Goal: Information Seeking & Learning: Learn about a topic

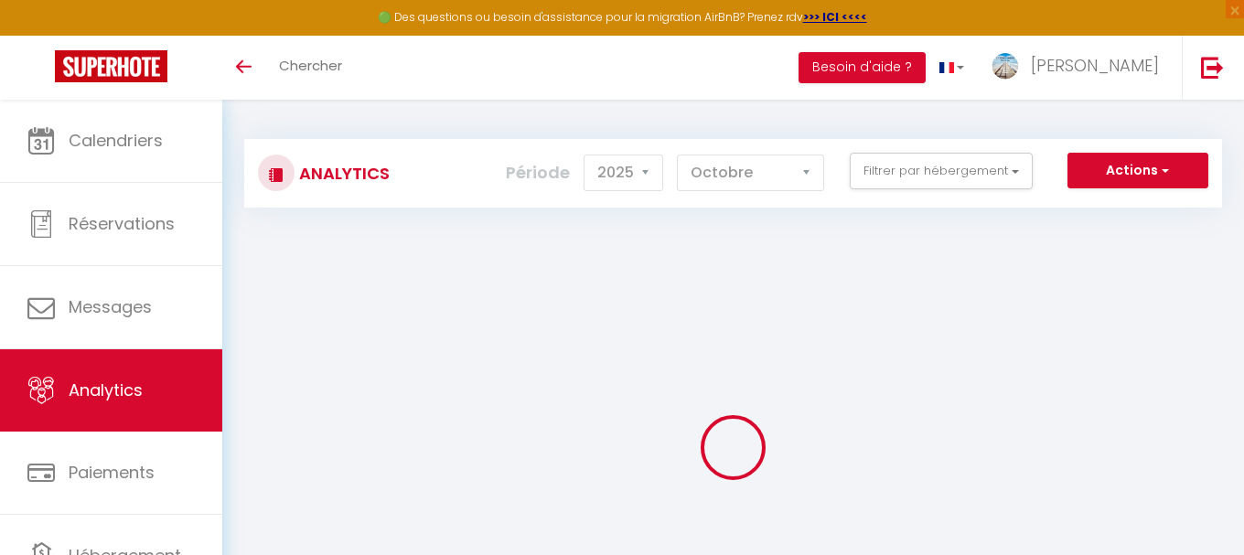
select select "2025"
select select "10"
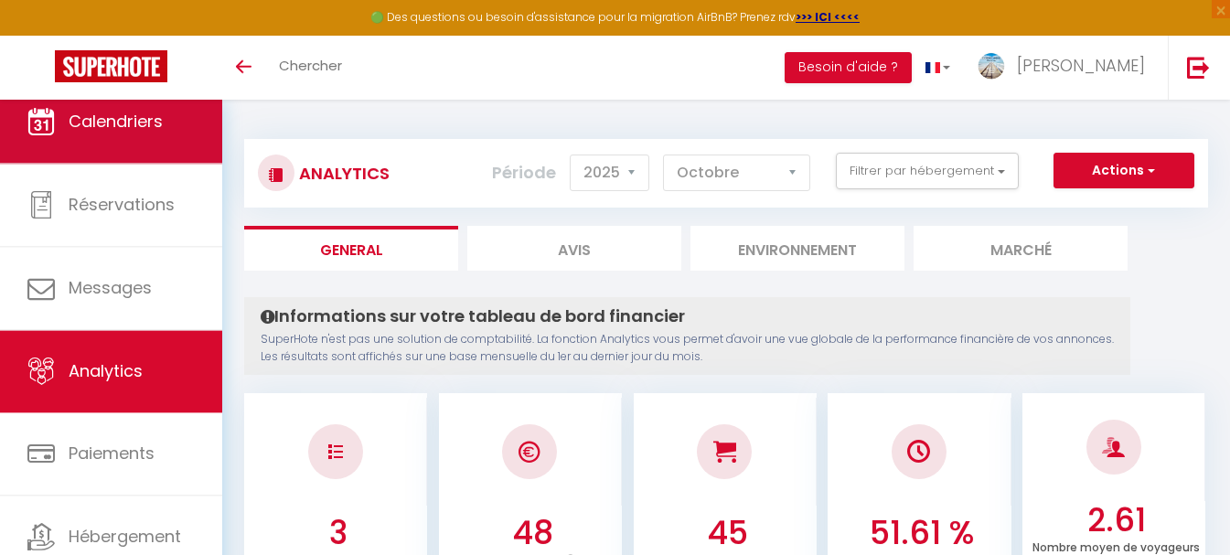
click at [170, 159] on link "Calendriers" at bounding box center [111, 121] width 222 height 82
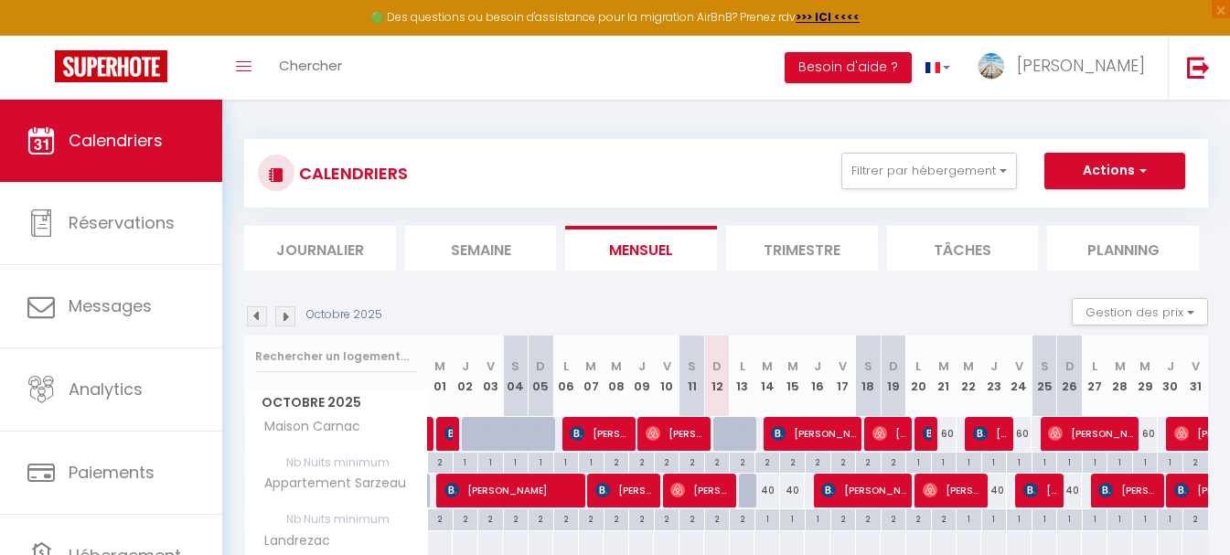
drag, startPoint x: 1243, startPoint y: 1, endPoint x: 620, endPoint y: 107, distance: 631.8
click at [620, 107] on div "CALENDRIERS Filtrer par hébergement Tous Landrezac Maison Carnac Appartement Sa…" at bounding box center [726, 382] width 1008 height 564
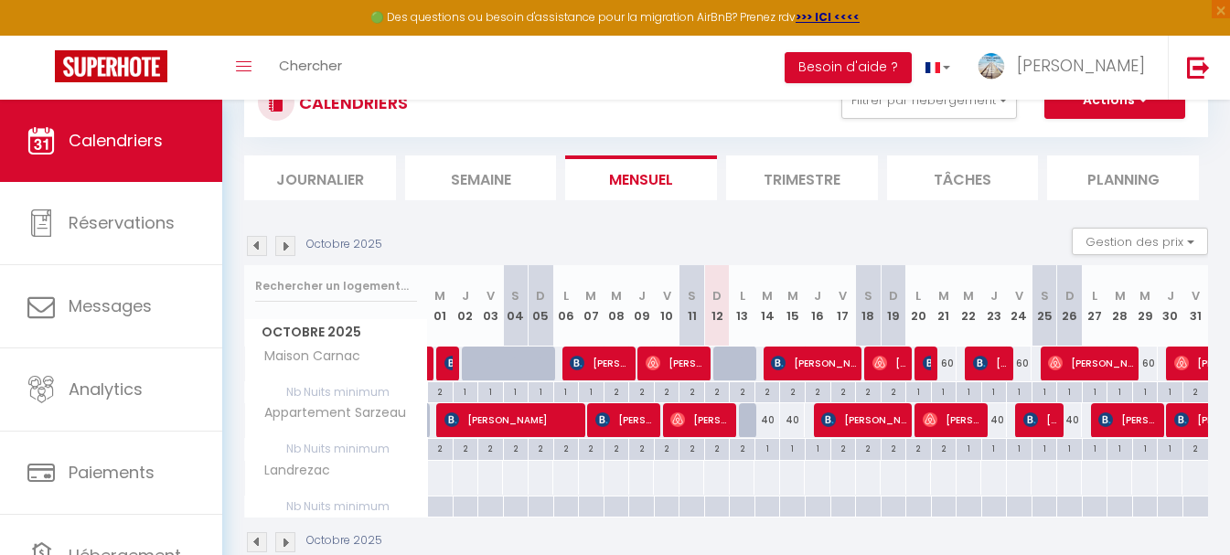
scroll to position [109, 0]
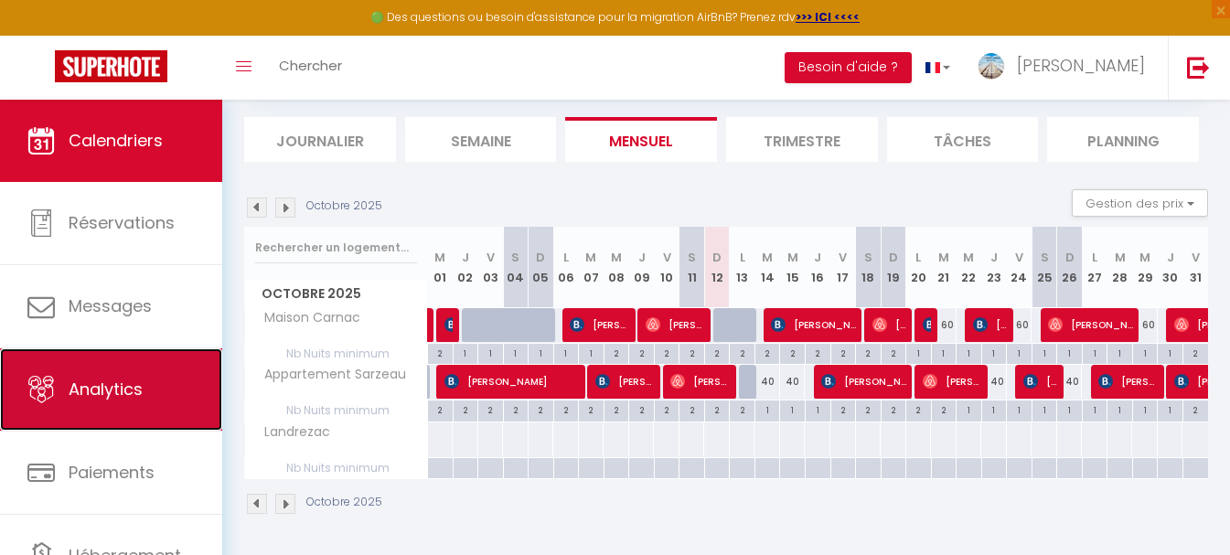
click at [144, 392] on link "Analytics" at bounding box center [111, 389] width 222 height 82
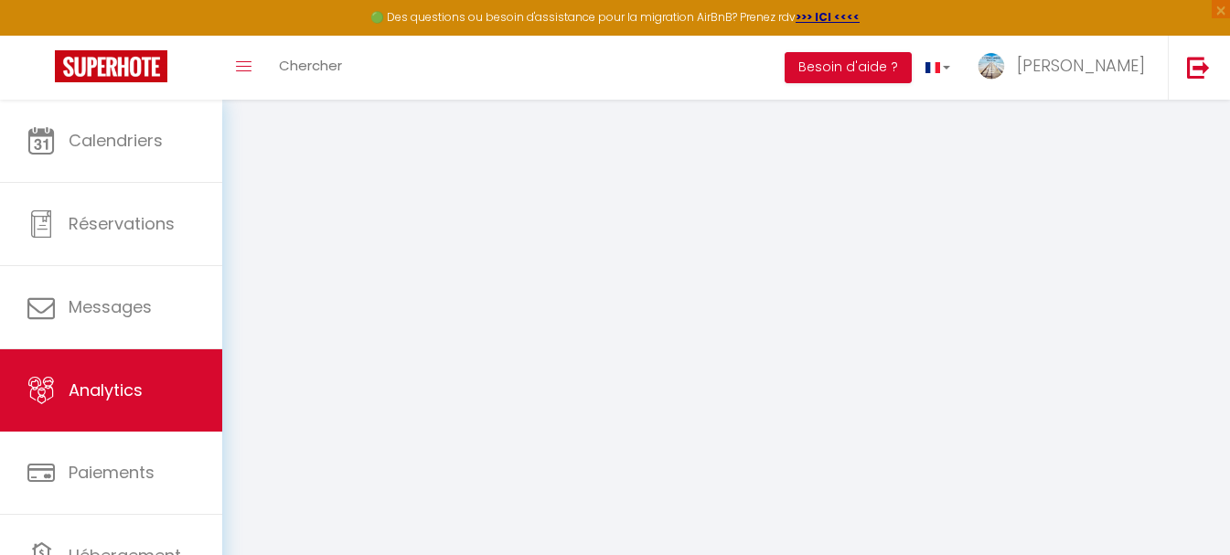
select select "2025"
select select "10"
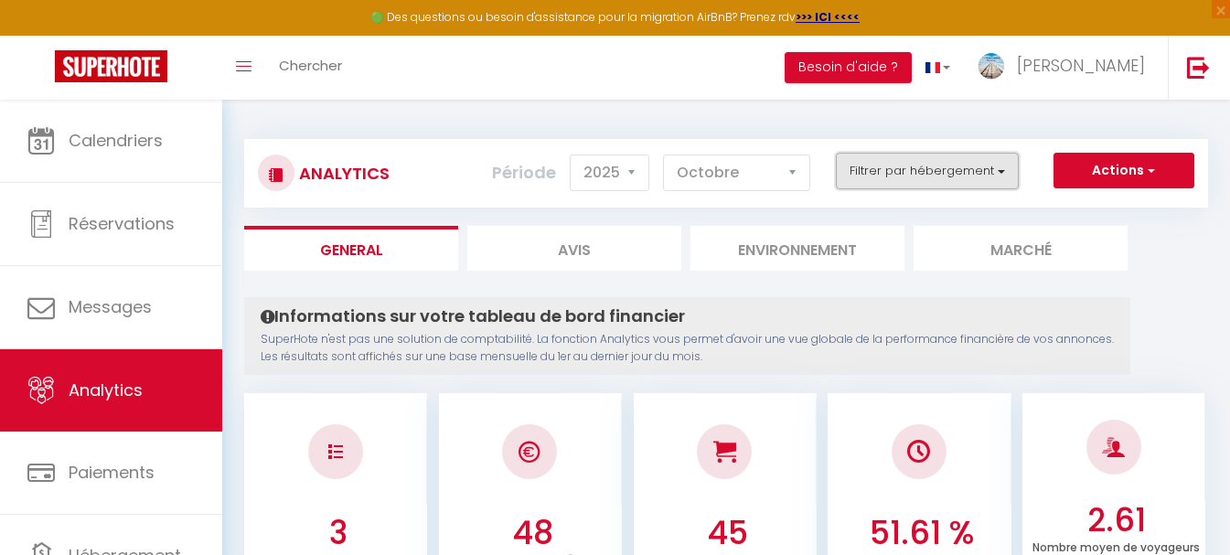
click at [955, 177] on button "Filtrer par hébergement" at bounding box center [927, 171] width 183 height 37
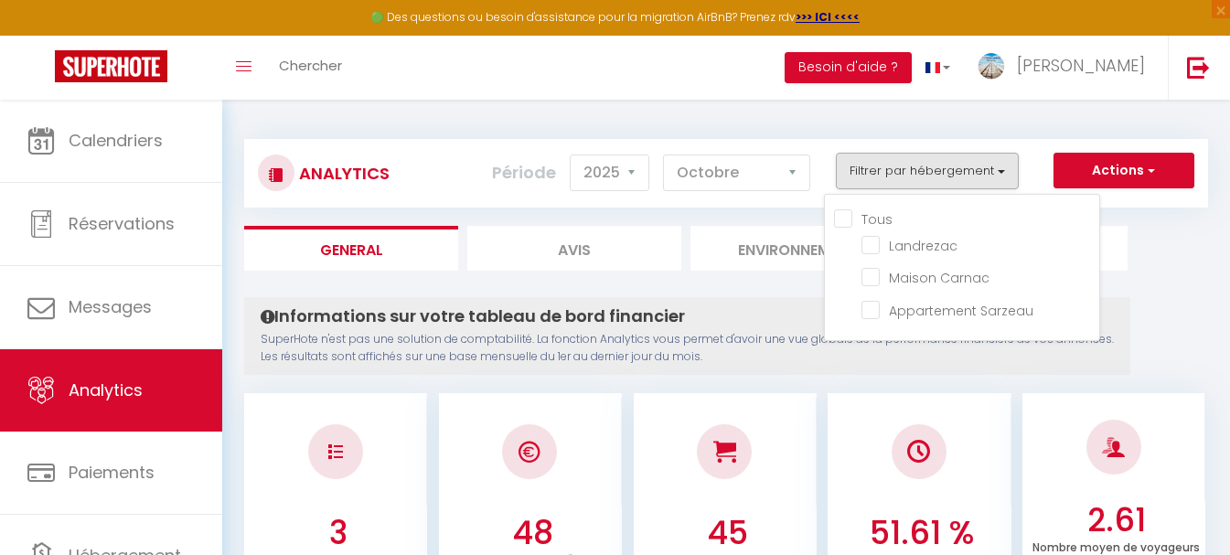
drag, startPoint x: 868, startPoint y: 263, endPoint x: 872, endPoint y: 295, distance: 32.3
click at [868, 264] on li "Maison Carnac" at bounding box center [981, 278] width 238 height 32
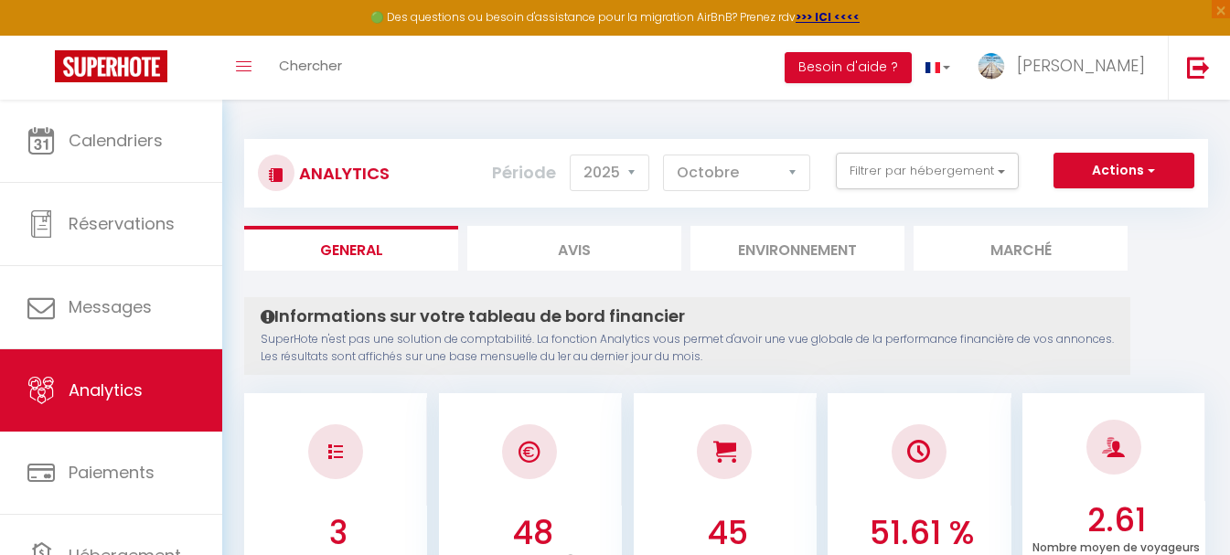
click at [897, 190] on div "Actions Génération SuperConciergerie Génération SuperAnalyzer Génération SuperE…" at bounding box center [806, 173] width 800 height 41
click at [884, 177] on button "Filtrer par hébergement" at bounding box center [927, 171] width 183 height 37
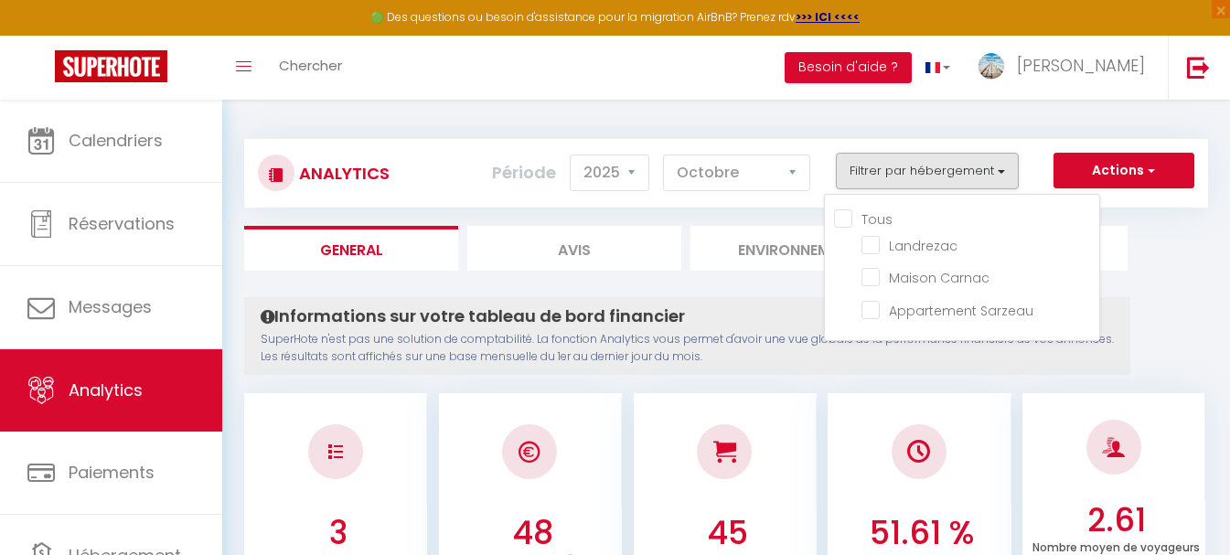
click at [849, 219] on input "Tous" at bounding box center [966, 218] width 265 height 18
checkbox input "true"
checkbox Carnac "true"
checkbox Sarzeau "true"
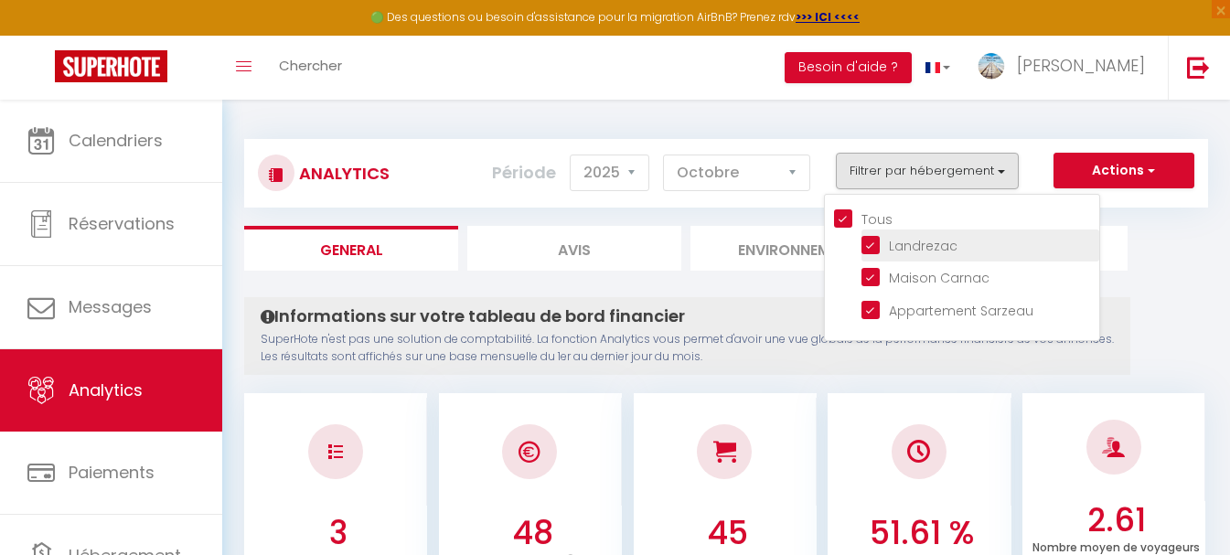
click at [871, 248] on input "checkbox" at bounding box center [981, 244] width 238 height 18
checkbox input "false"
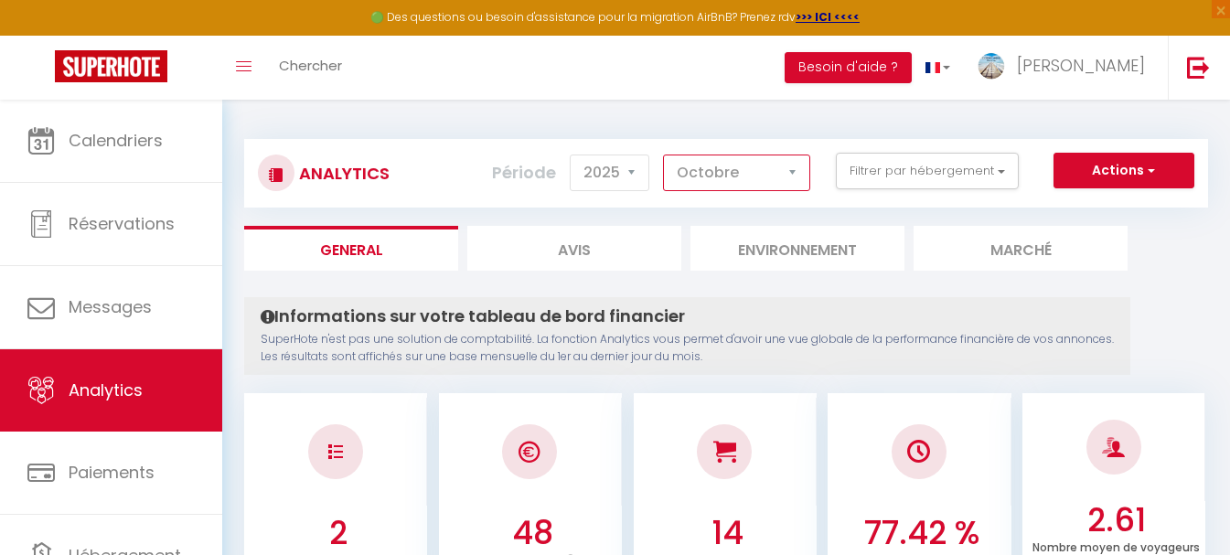
click at [750, 167] on select "[PERSON_NAME] Mars [PERSON_NAME] Juin Juillet Août Septembre Octobre Novembre D…" at bounding box center [736, 173] width 147 height 37
click at [612, 170] on select "2014 2015 2016 2017 2018 2019 2020 2021 2022 2023 2024 2025 2026 2027" at bounding box center [610, 173] width 80 height 37
click at [773, 206] on div "Analytics Actions Génération SuperConciergerie Génération SuperAnalyzer Générat…" at bounding box center [726, 173] width 964 height 69
click at [1172, 168] on button "Actions" at bounding box center [1124, 171] width 141 height 37
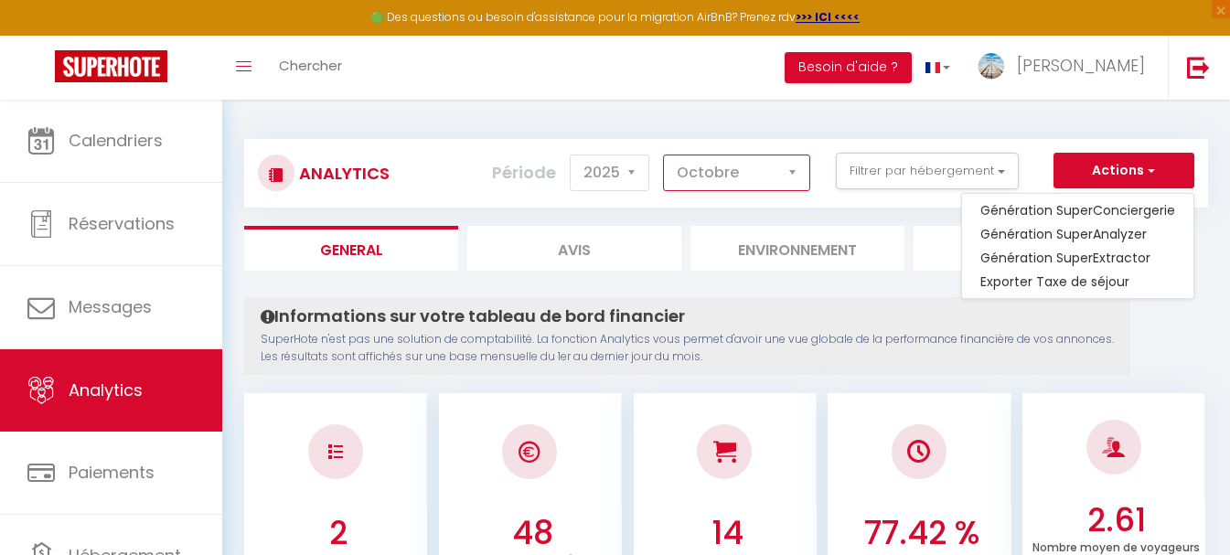
click at [753, 184] on select "[PERSON_NAME] Mars [PERSON_NAME] Juin Juillet Août Septembre Octobre Novembre D…" at bounding box center [736, 173] width 147 height 37
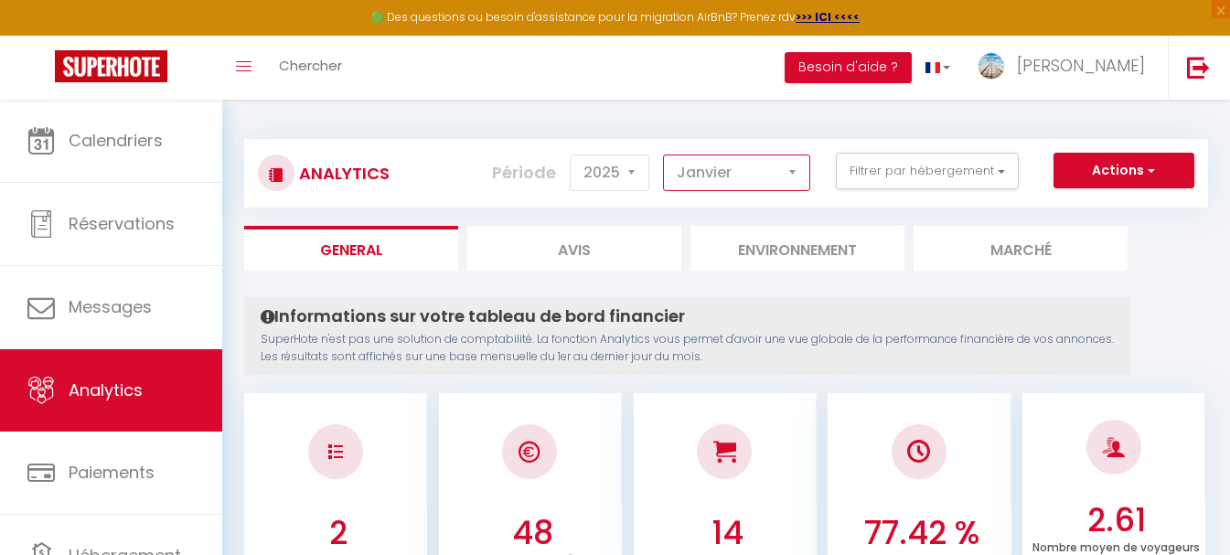
click at [664, 155] on select "[PERSON_NAME] Mars [PERSON_NAME] Juin Juillet Août Septembre Octobre Novembre D…" at bounding box center [736, 173] width 147 height 37
click at [777, 173] on select "[PERSON_NAME] Mars [PERSON_NAME] Juin Juillet Août Septembre Octobre Novembre D…" at bounding box center [736, 173] width 147 height 37
select select "2"
click at [664, 155] on select "[PERSON_NAME] Mars [PERSON_NAME] Juin Juillet Août Septembre Octobre Novembre D…" at bounding box center [736, 173] width 147 height 37
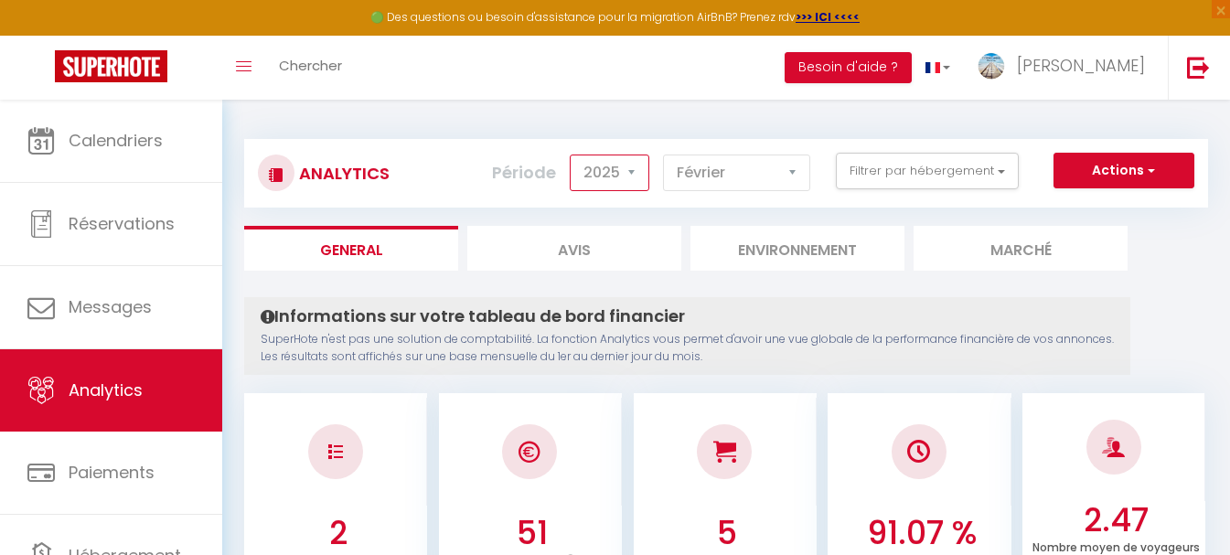
click at [637, 175] on select "2014 2015 2016 2017 2018 2019 2020 2021 2022 2023 2024 2025 2026 2027" at bounding box center [610, 173] width 80 height 37
select select "2024"
click at [572, 155] on select "2014 2015 2016 2017 2018 2019 2020 2021 2022 2023 2024 2025 2026 2027" at bounding box center [610, 173] width 80 height 37
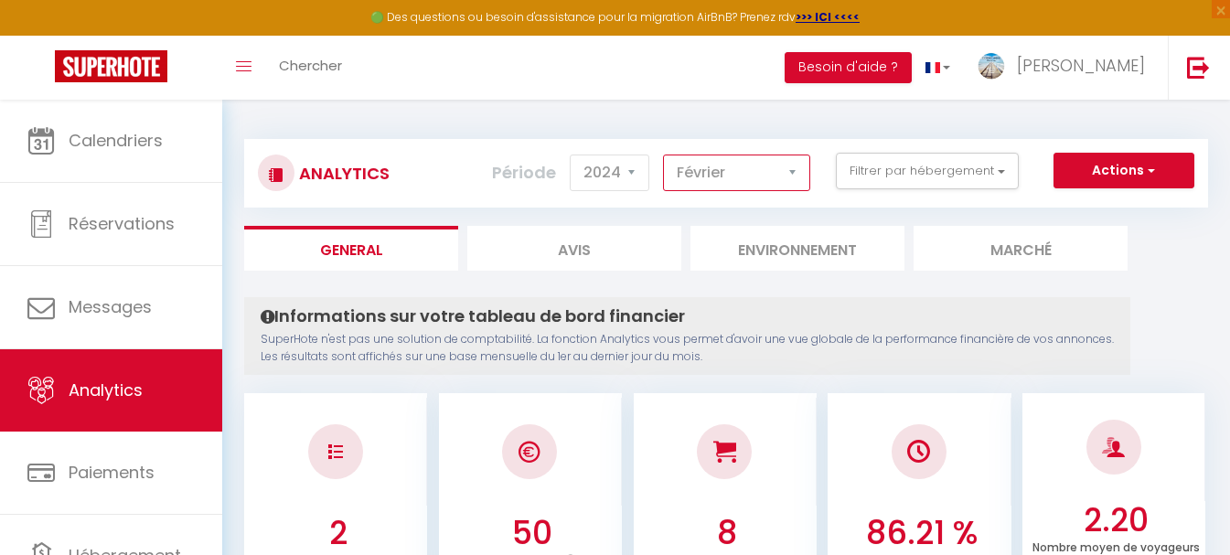
click at [724, 171] on select "[PERSON_NAME] Mars [PERSON_NAME] Juin Juillet Août Septembre Octobre Novembre D…" at bounding box center [736, 173] width 147 height 37
click at [664, 155] on select "[PERSON_NAME] Mars [PERSON_NAME] Juin Juillet Août Septembre Octobre Novembre D…" at bounding box center [736, 173] width 147 height 37
click at [761, 172] on select "[PERSON_NAME] Mars [PERSON_NAME] Juin Juillet Août Septembre Octobre Novembre D…" at bounding box center [736, 173] width 147 height 37
select select "10"
click at [664, 155] on select "[PERSON_NAME] Mars [PERSON_NAME] Juin Juillet Août Septembre Octobre Novembre D…" at bounding box center [736, 173] width 147 height 37
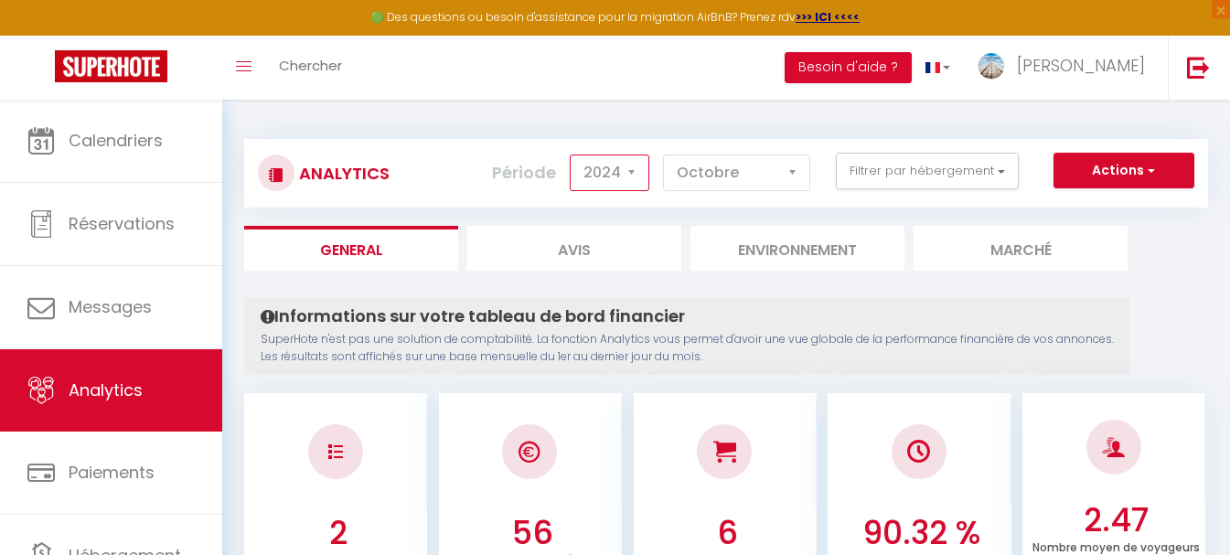
click at [634, 170] on select "2014 2015 2016 2017 2018 2019 2020 2021 2022 2023 2024 2025 2026 2027" at bounding box center [610, 173] width 80 height 37
select select "2025"
click at [572, 155] on select "2014 2015 2016 2017 2018 2019 2020 2021 2022 2023 2024 2025 2026 2027" at bounding box center [610, 173] width 80 height 37
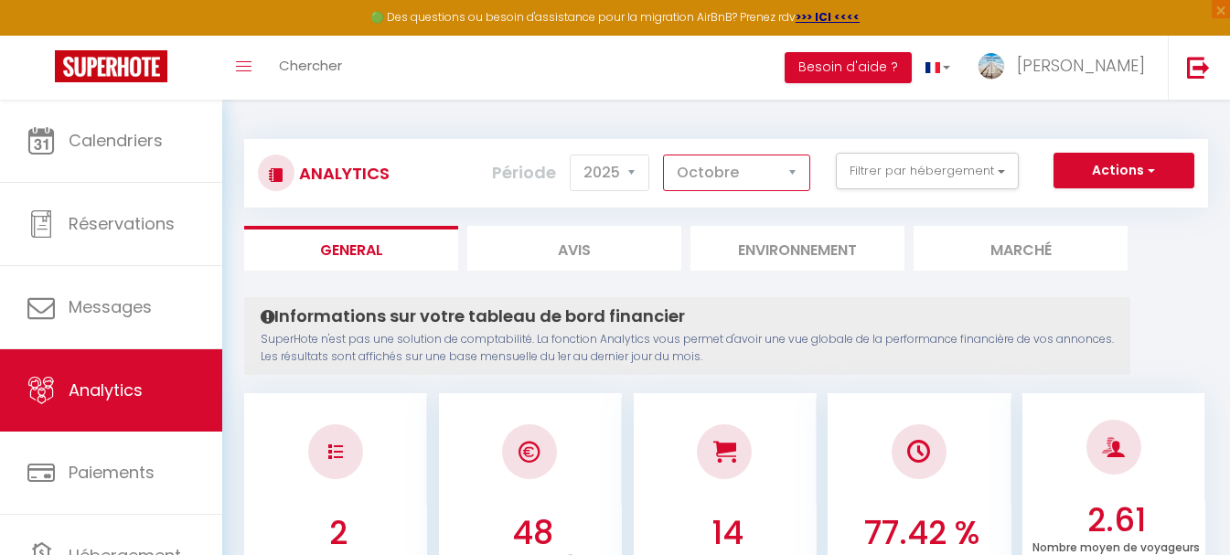
click at [722, 179] on select "[PERSON_NAME] Mars [PERSON_NAME] Juin Juillet Août Septembre Octobre Novembre D…" at bounding box center [736, 173] width 147 height 37
select select "9"
click at [664, 155] on select "[PERSON_NAME] Mars [PERSON_NAME] Juin Juillet Août Septembre Octobre Novembre D…" at bounding box center [736, 173] width 147 height 37
click at [990, 239] on li "Marché" at bounding box center [1021, 248] width 214 height 45
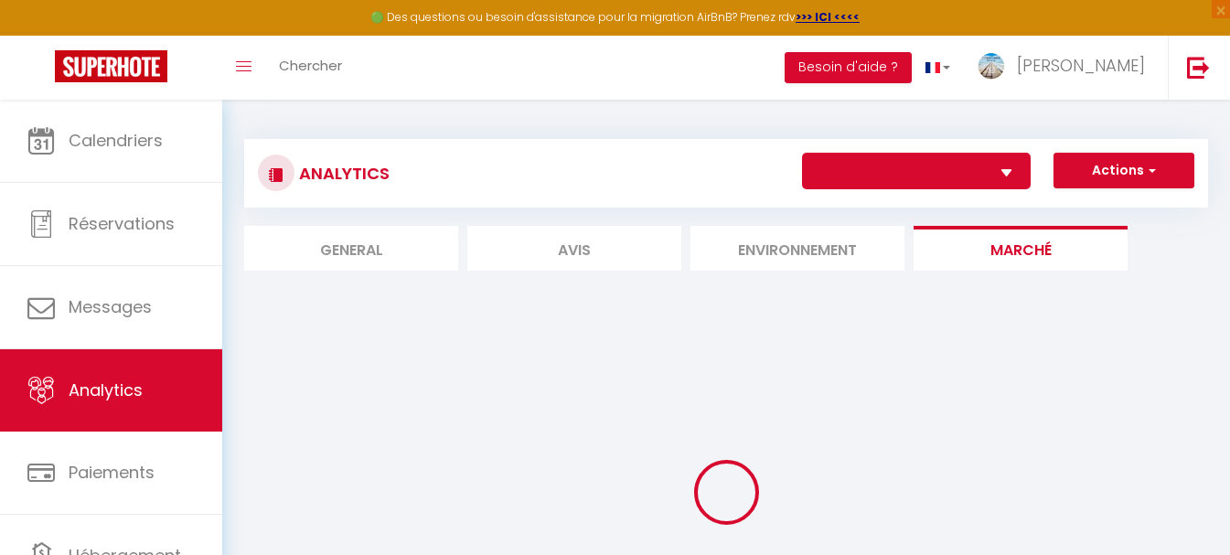
select select "30281"
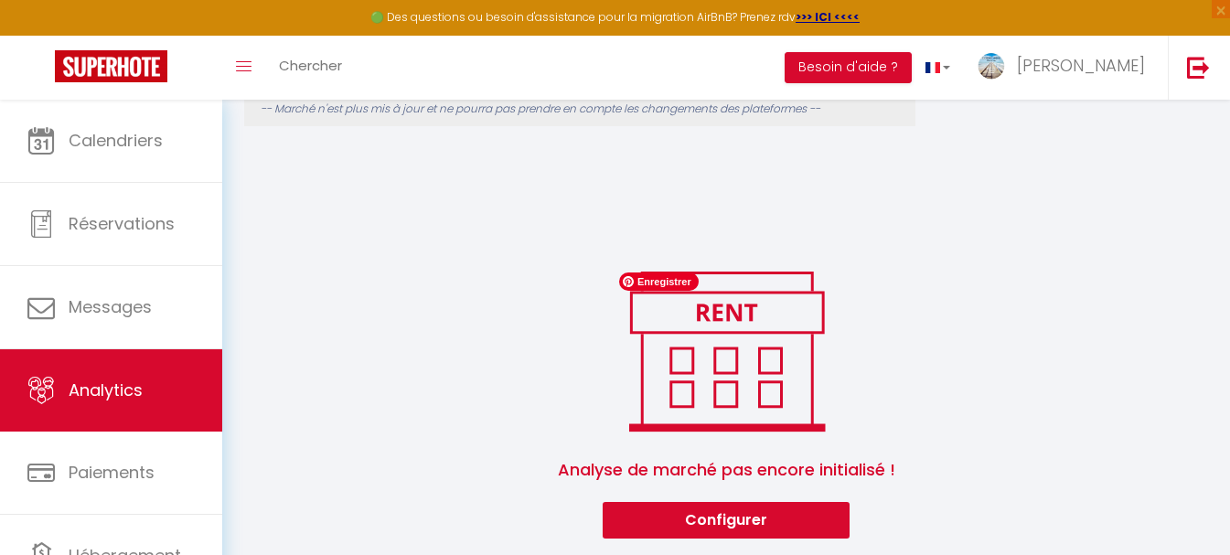
scroll to position [335, 0]
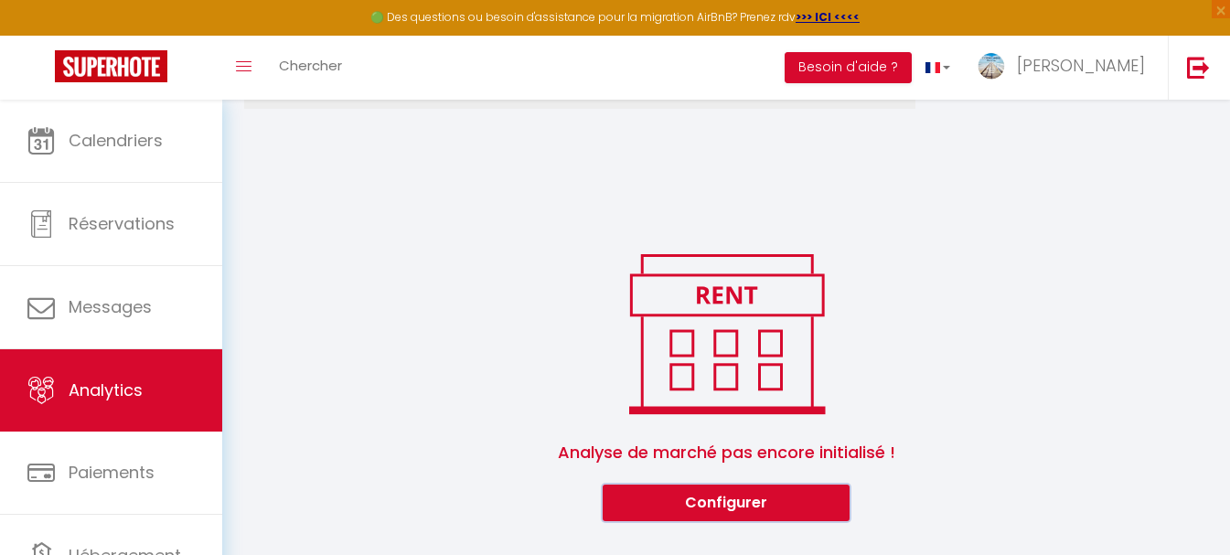
click at [689, 508] on button "Configurer" at bounding box center [726, 503] width 247 height 37
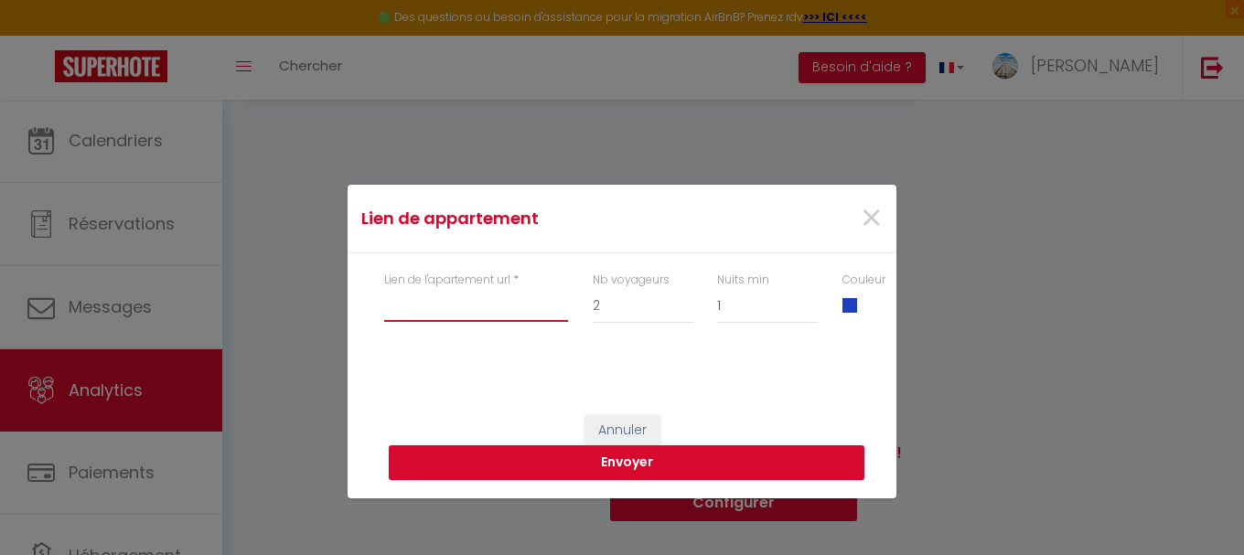
click at [501, 316] on input "Lien de l'apartement url" at bounding box center [476, 305] width 184 height 33
click at [872, 213] on span "×" at bounding box center [871, 218] width 23 height 55
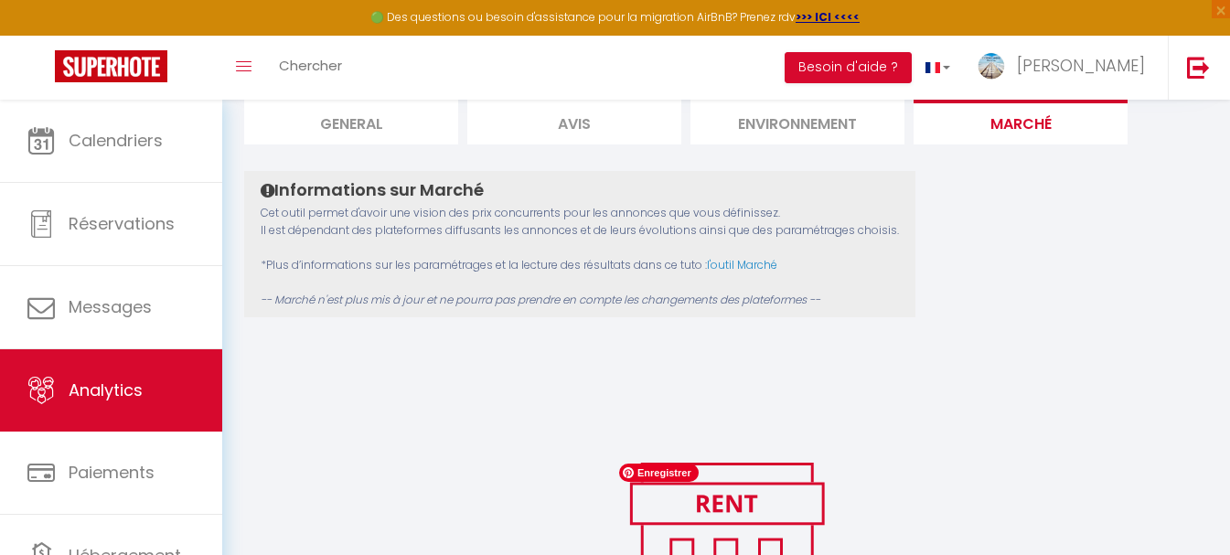
scroll to position [0, 0]
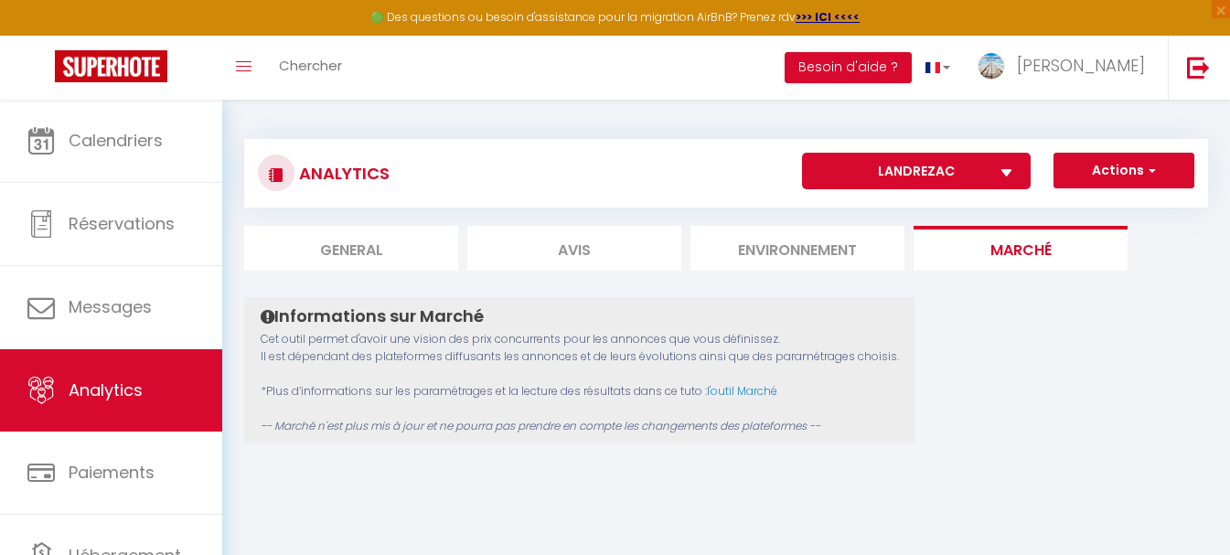
click at [816, 241] on li "Environnement" at bounding box center [797, 248] width 214 height 45
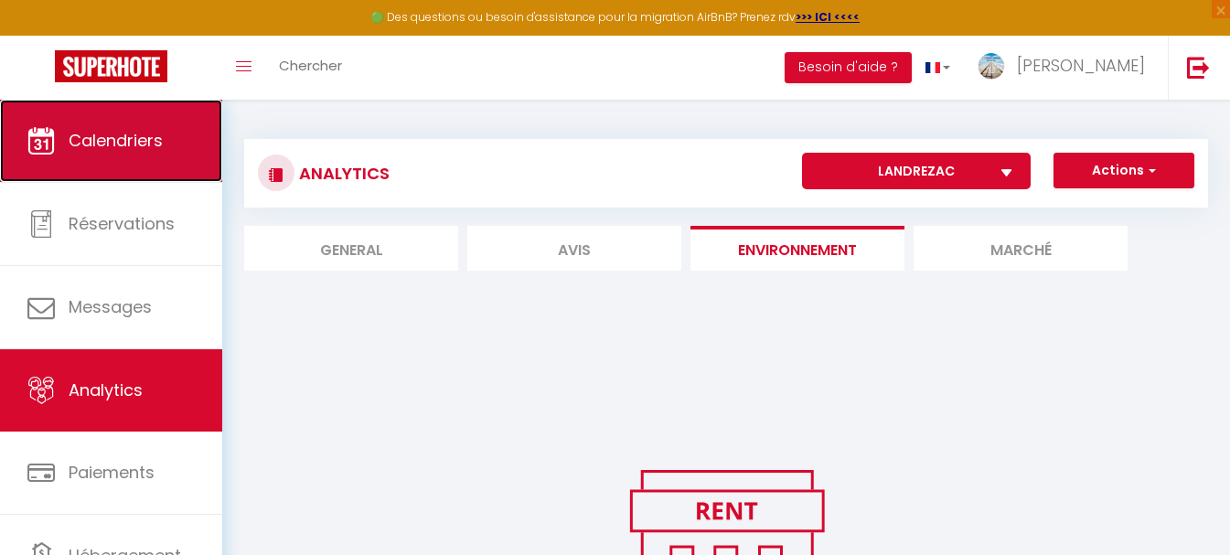
click at [49, 149] on icon at bounding box center [40, 140] width 27 height 27
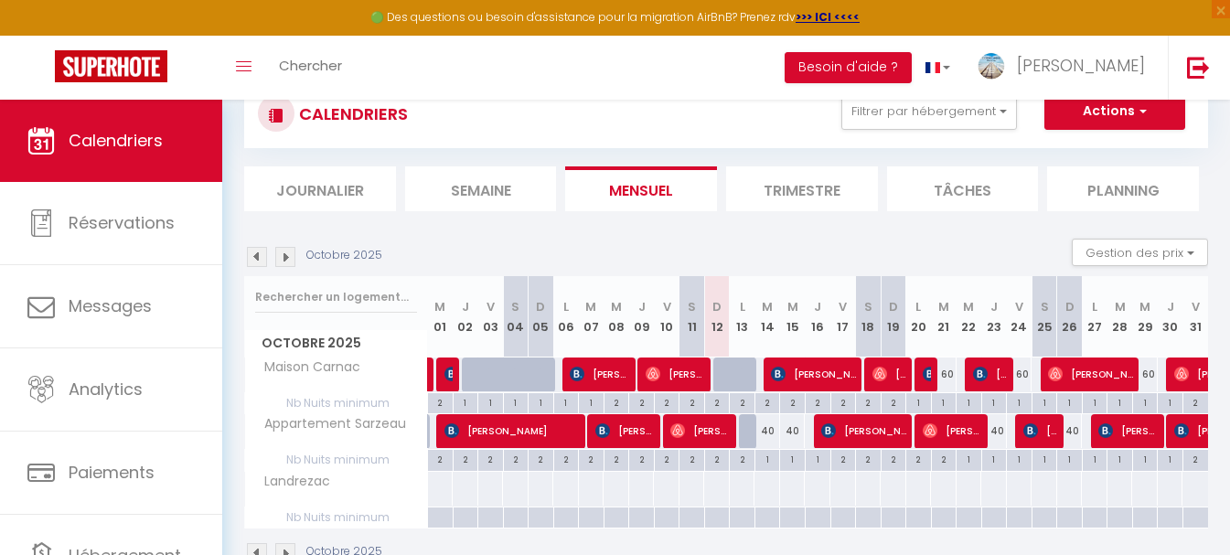
scroll to position [91, 0]
